Goal: Browse casually

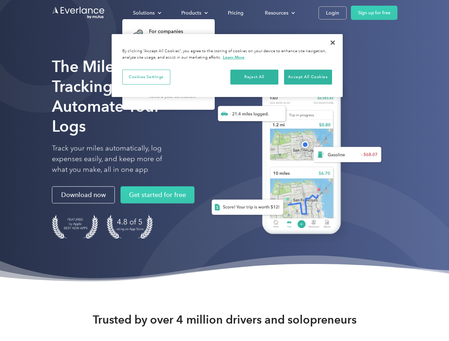
click at [147, 13] on div "Solutions" at bounding box center [144, 13] width 22 height 9
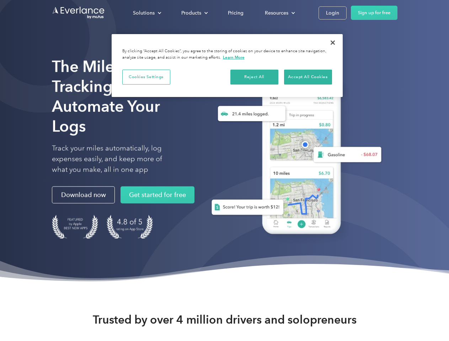
click at [194, 13] on div "Products" at bounding box center [191, 13] width 20 height 9
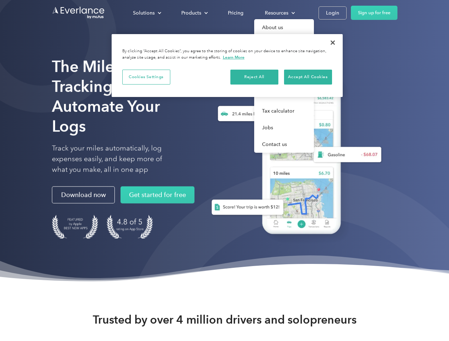
click at [279, 13] on div "Resources" at bounding box center [276, 13] width 23 height 9
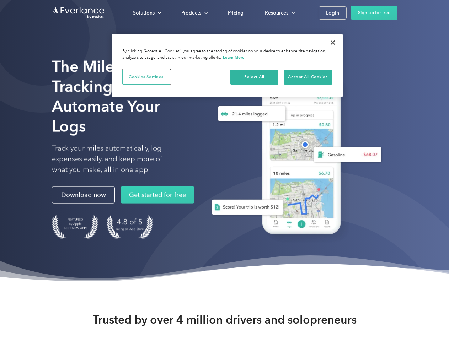
click at [146, 77] on button "Cookies Settings" at bounding box center [146, 77] width 48 height 15
click at [0, 0] on div "When you visit any website, it may store or retrieve information on your browse…" at bounding box center [0, 0] width 0 height 0
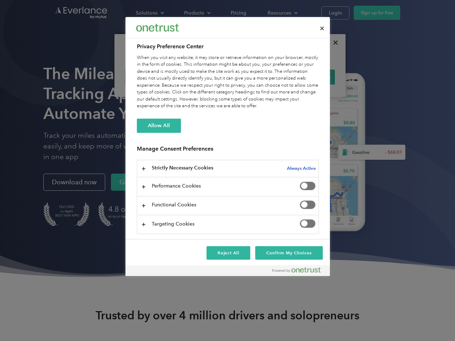
click at [308, 77] on div "When you visit any website, it may store or retrieve information on your browse…" at bounding box center [228, 81] width 182 height 55
click at [333, 43] on div at bounding box center [227, 170] width 455 height 341
